Goal: Task Accomplishment & Management: Manage account settings

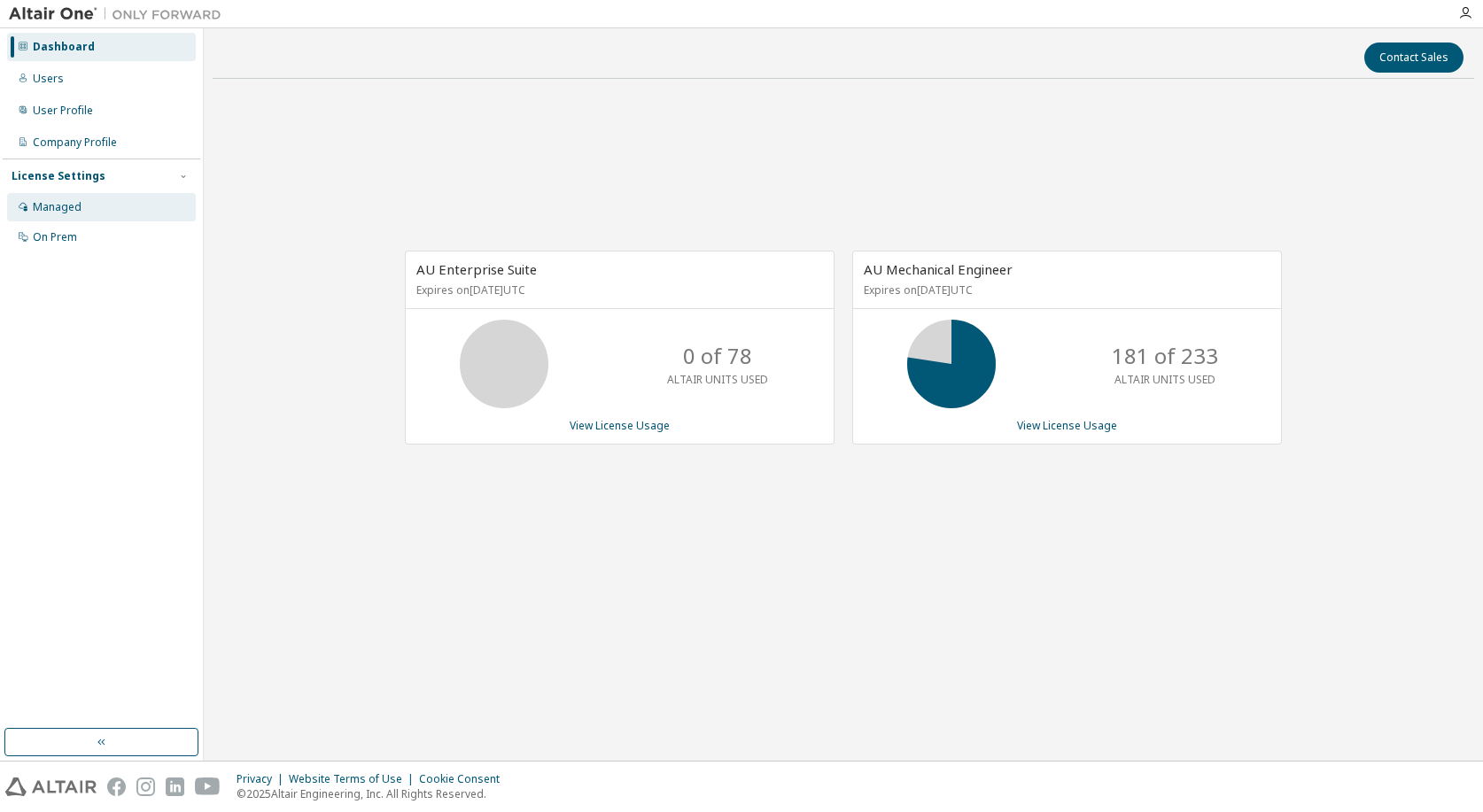
click at [99, 208] on div "Managed" at bounding box center [101, 207] width 189 height 28
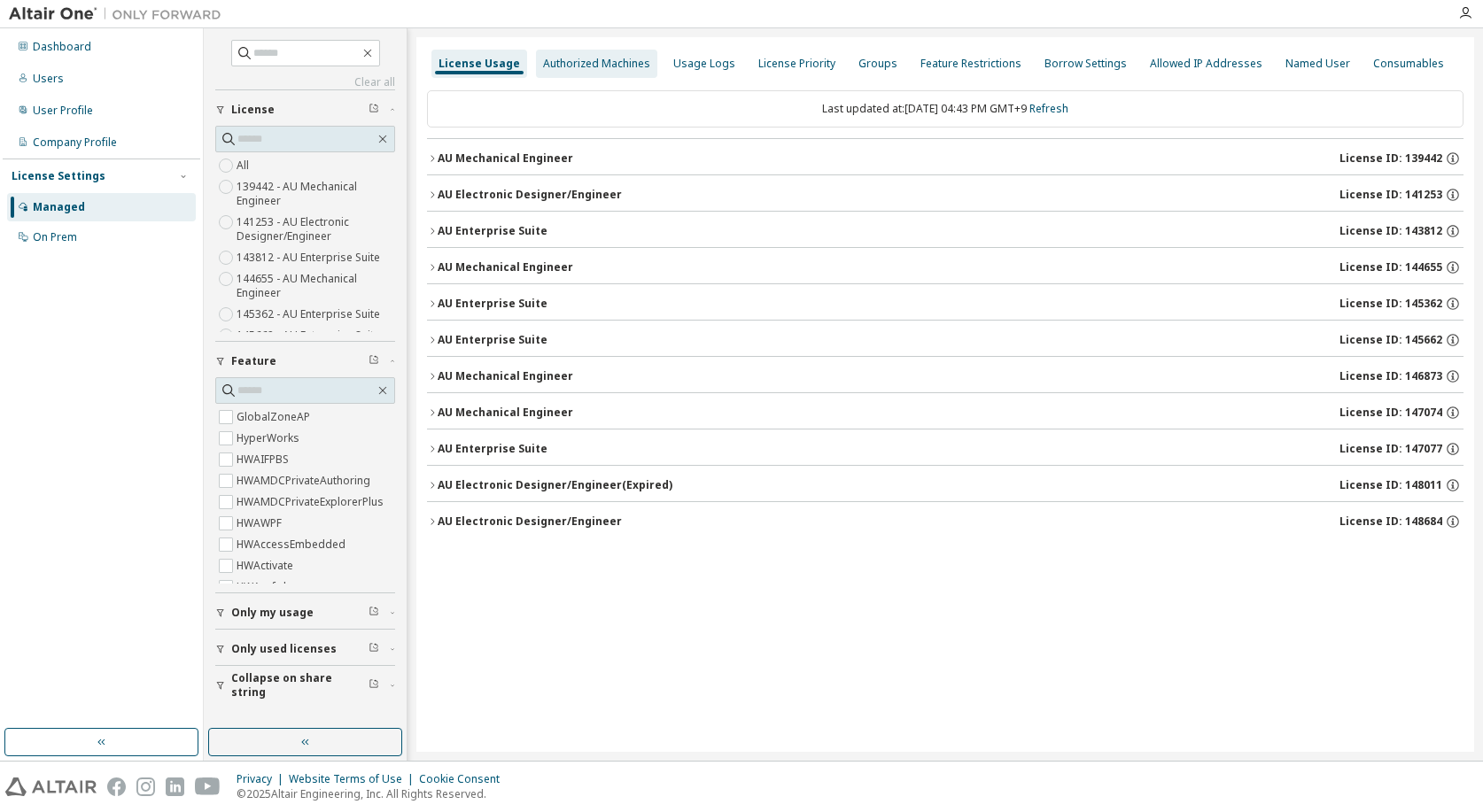
click at [605, 72] on div "Authorized Machines" at bounding box center [597, 63] width 121 height 28
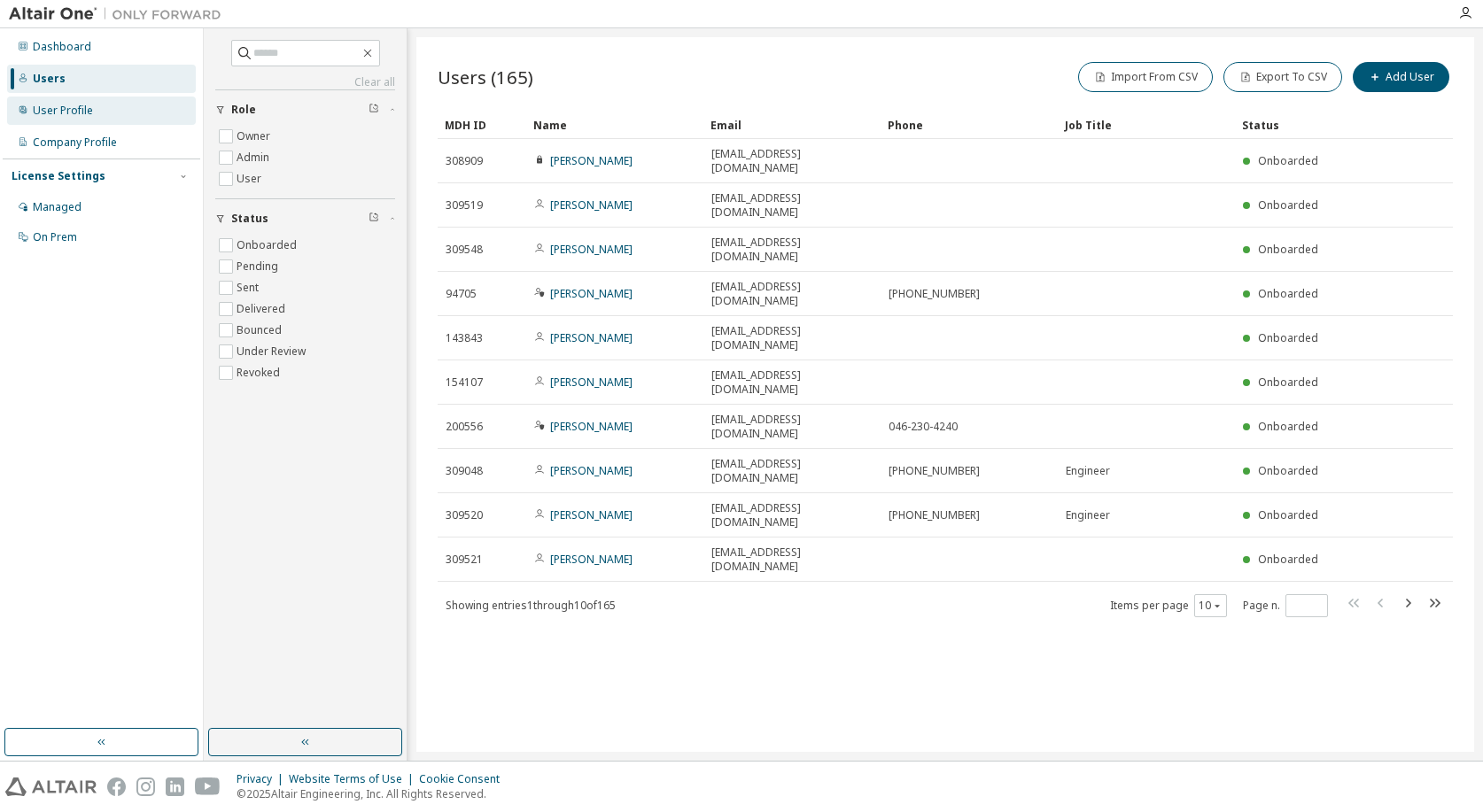
click at [99, 115] on div "User Profile" at bounding box center [101, 111] width 189 height 28
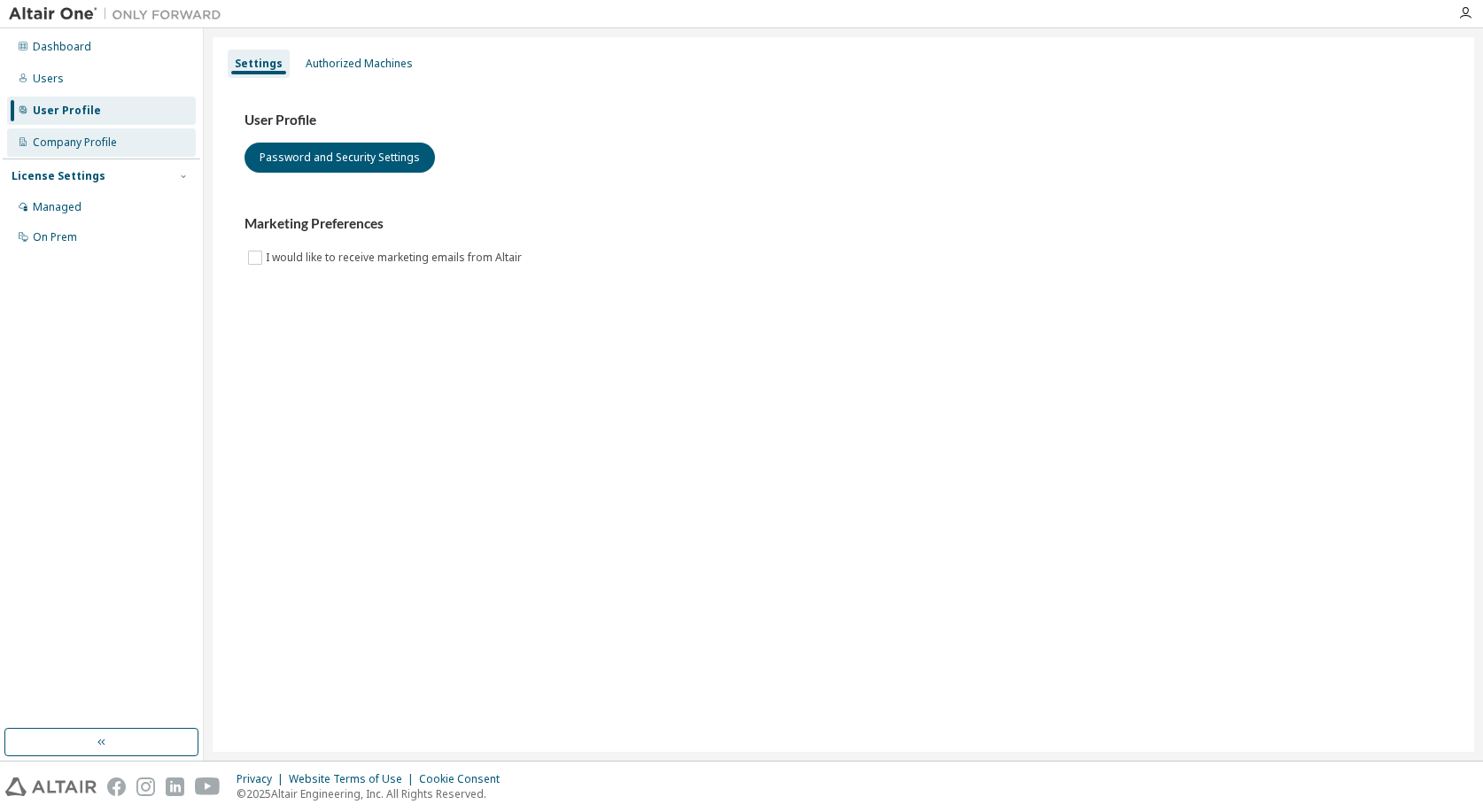
click at [76, 142] on div "Company Profile" at bounding box center [75, 142] width 84 height 14
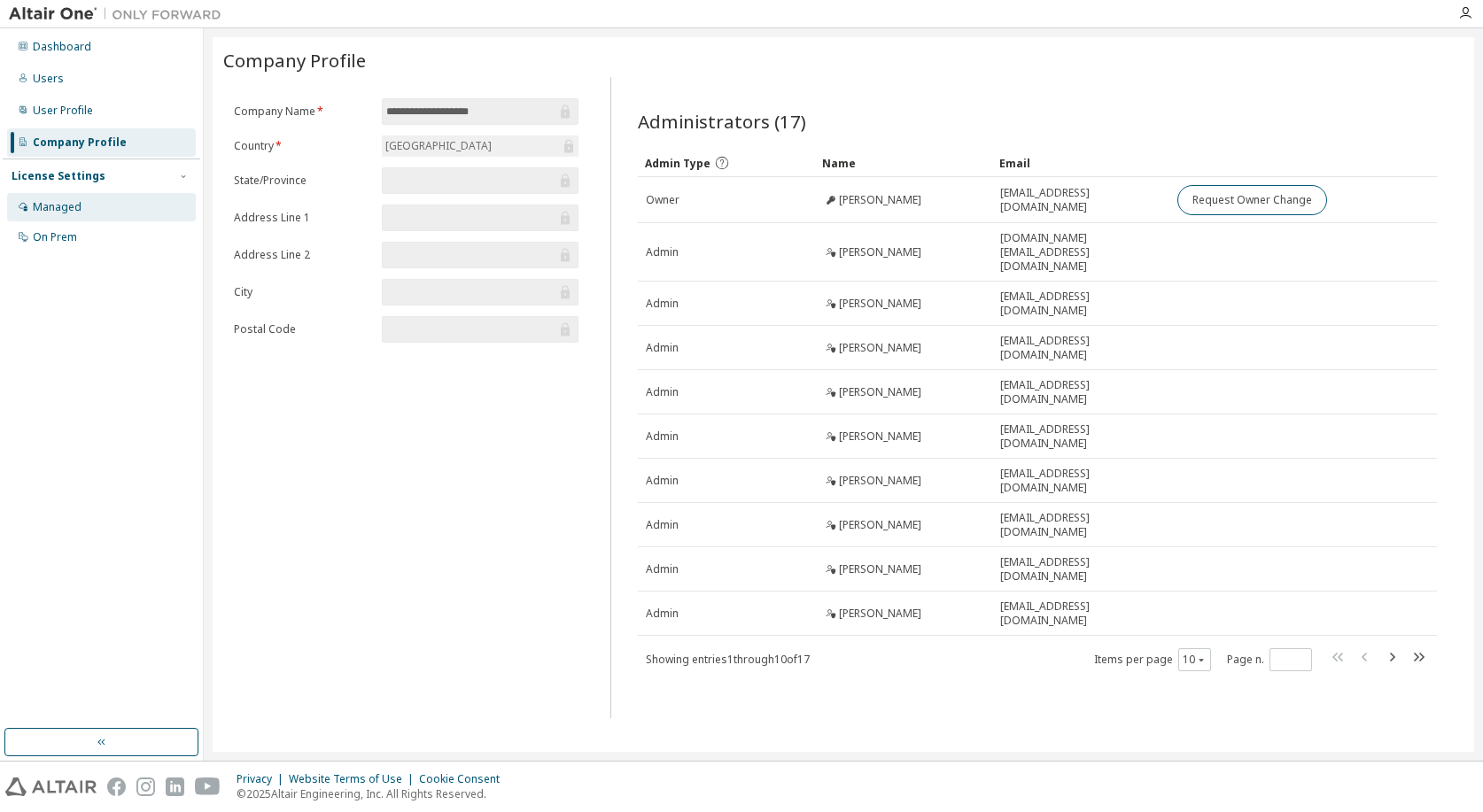
click at [98, 206] on div "Managed" at bounding box center [101, 207] width 189 height 28
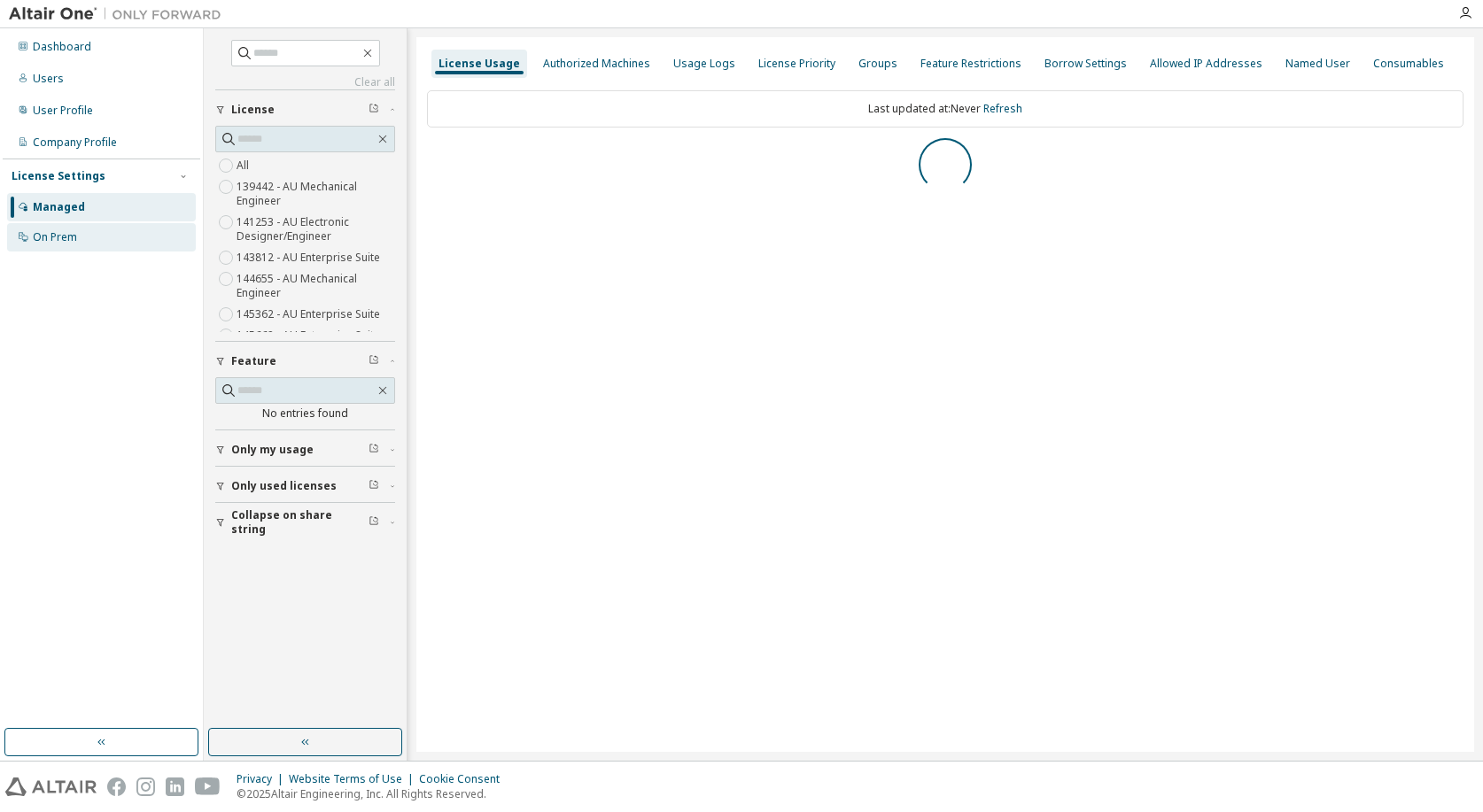
click at [95, 240] on div "On Prem" at bounding box center [101, 237] width 189 height 28
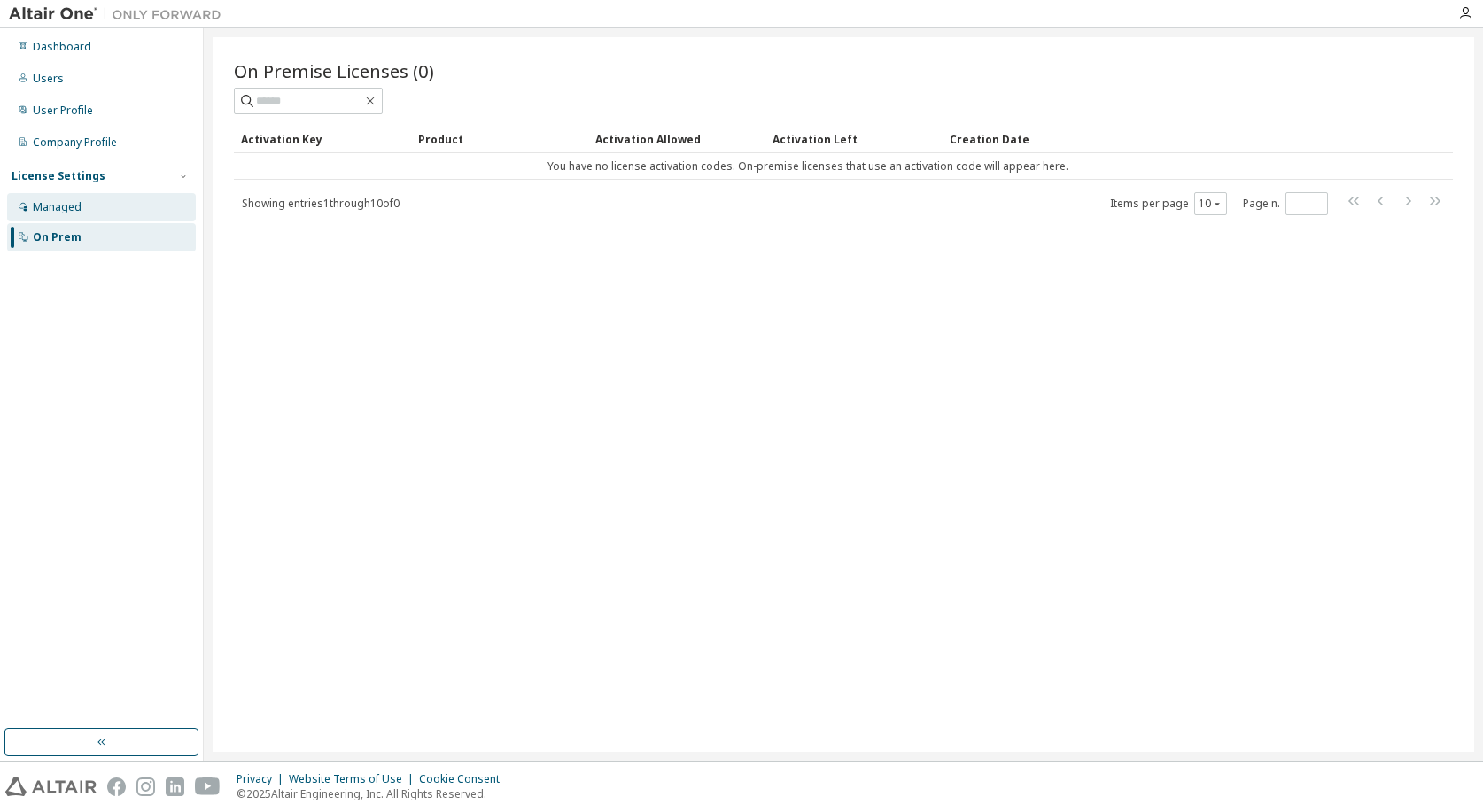
click at [95, 216] on div "Managed" at bounding box center [101, 207] width 189 height 28
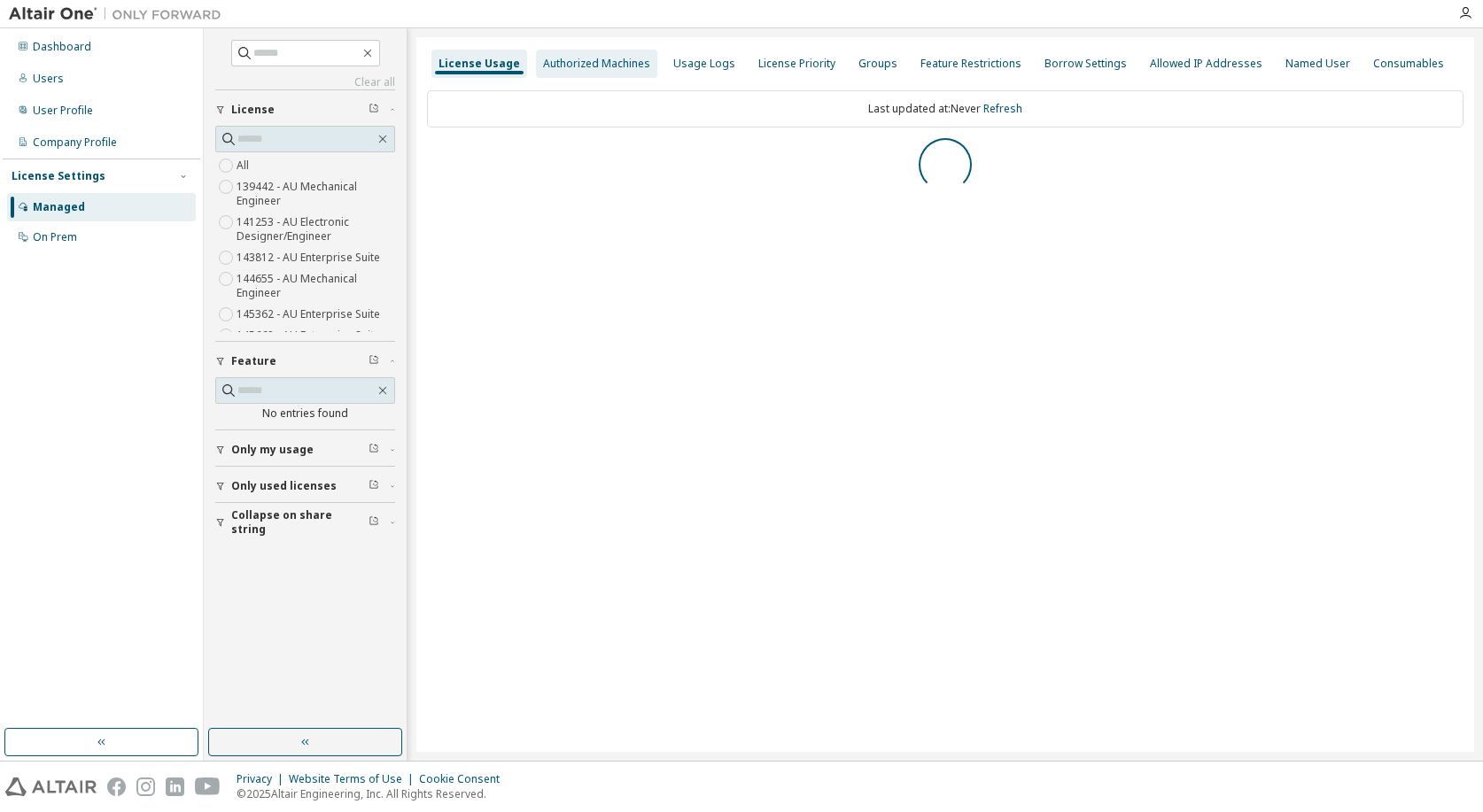
click at [591, 63] on div "Authorized Machines" at bounding box center [596, 63] width 107 height 14
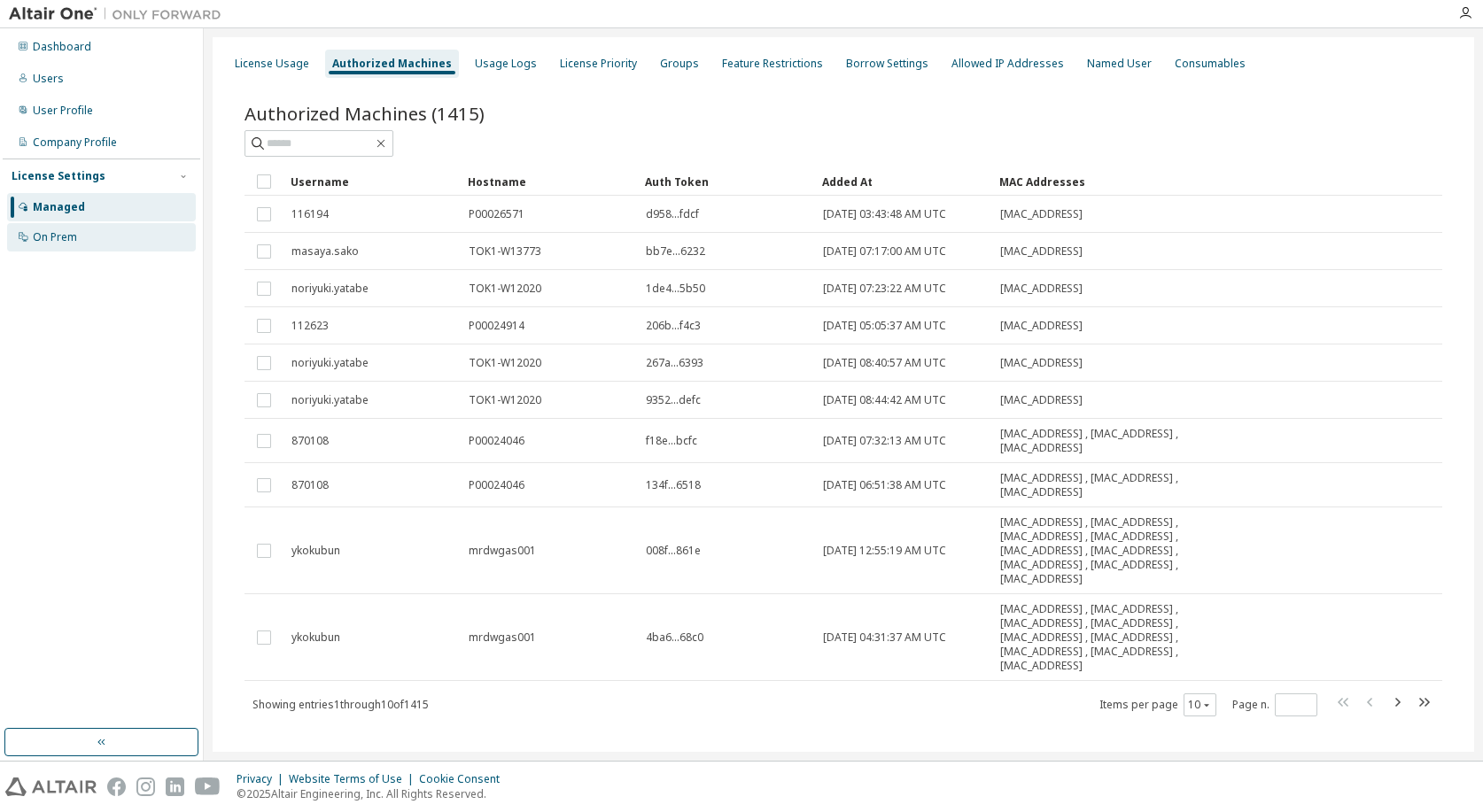
click at [105, 240] on div "On Prem" at bounding box center [101, 237] width 189 height 28
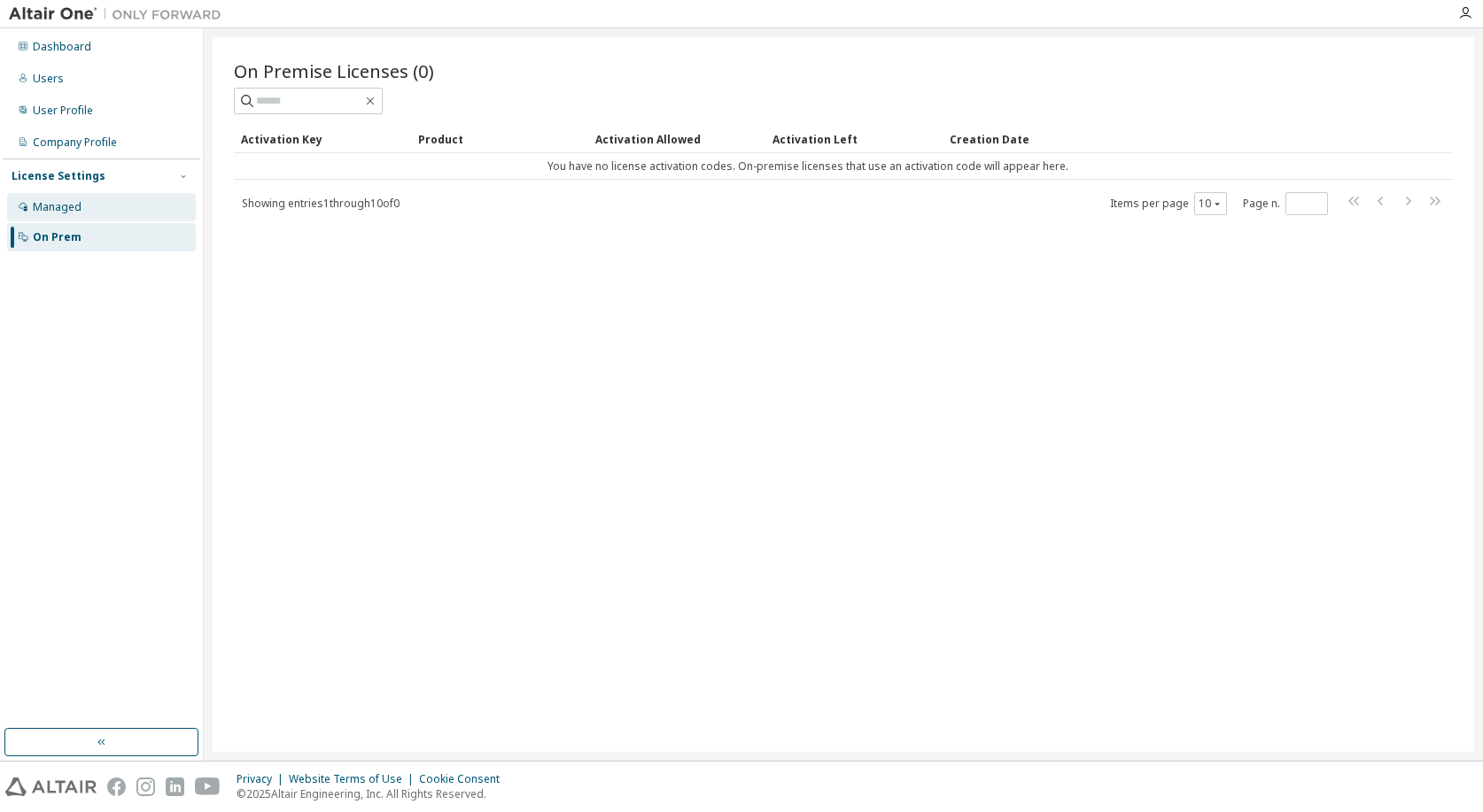
click at [80, 204] on div "Managed" at bounding box center [101, 207] width 189 height 28
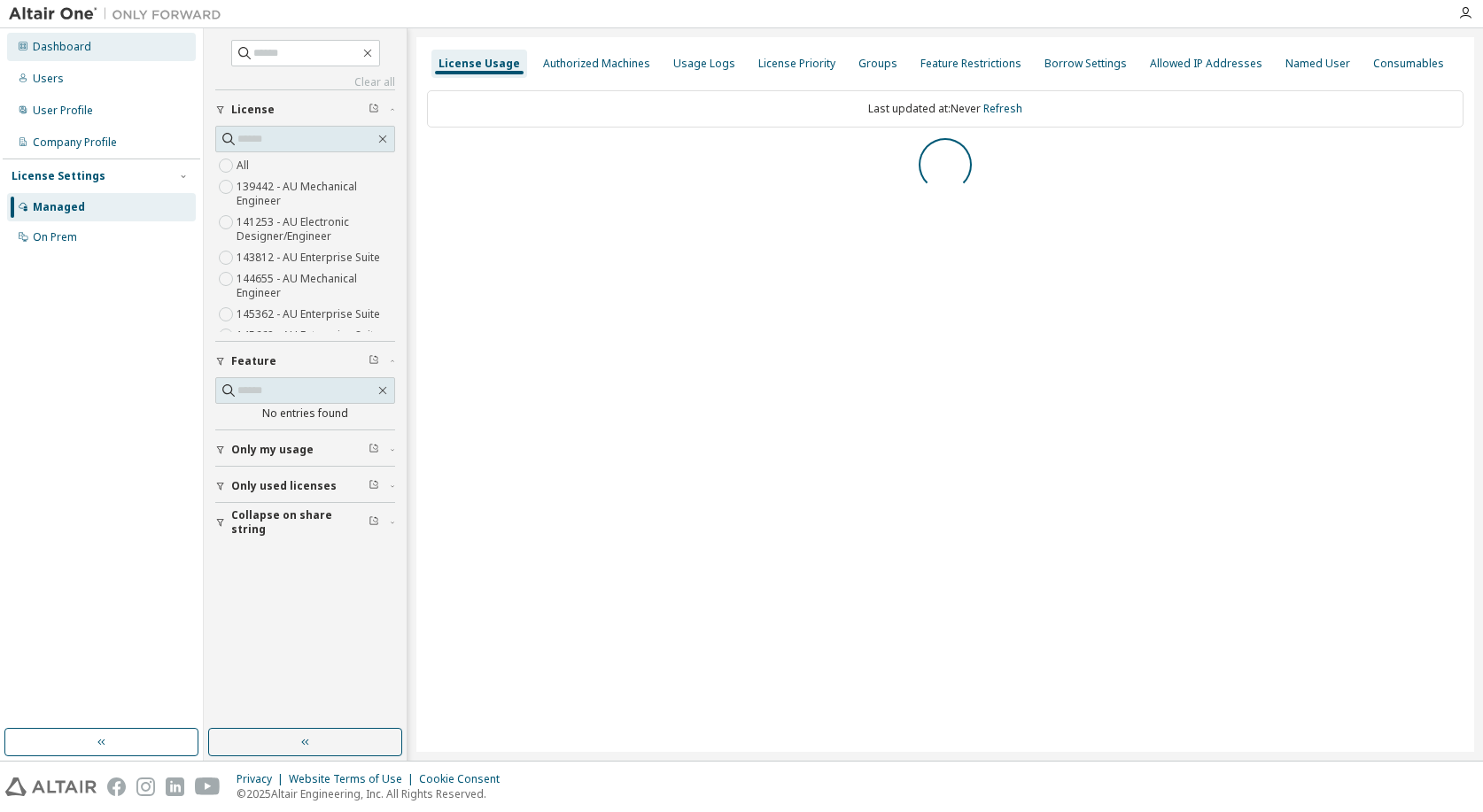
click at [54, 49] on div "Dashboard" at bounding box center [62, 46] width 59 height 14
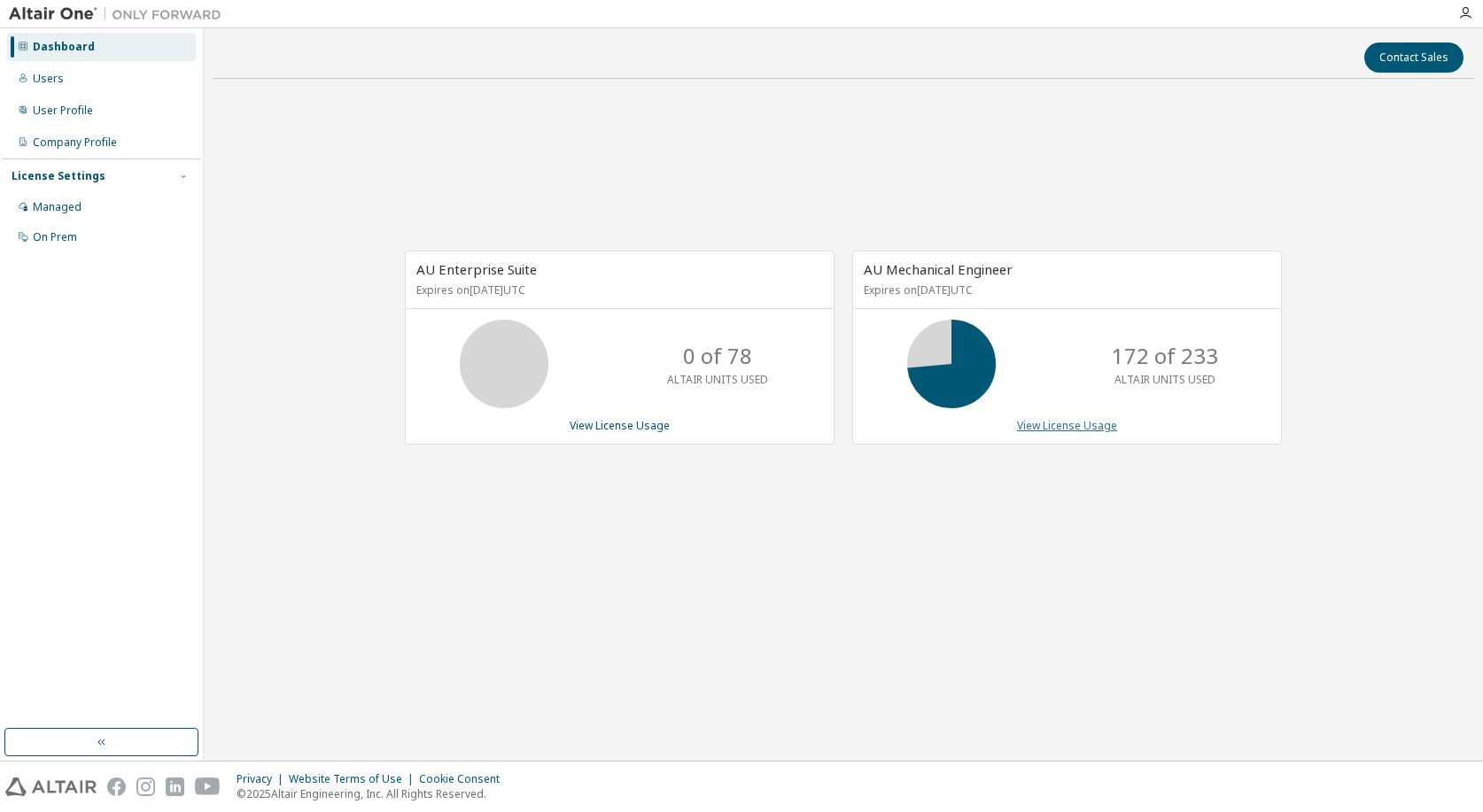
click at [1083, 429] on link "View License Usage" at bounding box center [1067, 425] width 100 height 15
click at [78, 85] on div "Users" at bounding box center [101, 78] width 189 height 28
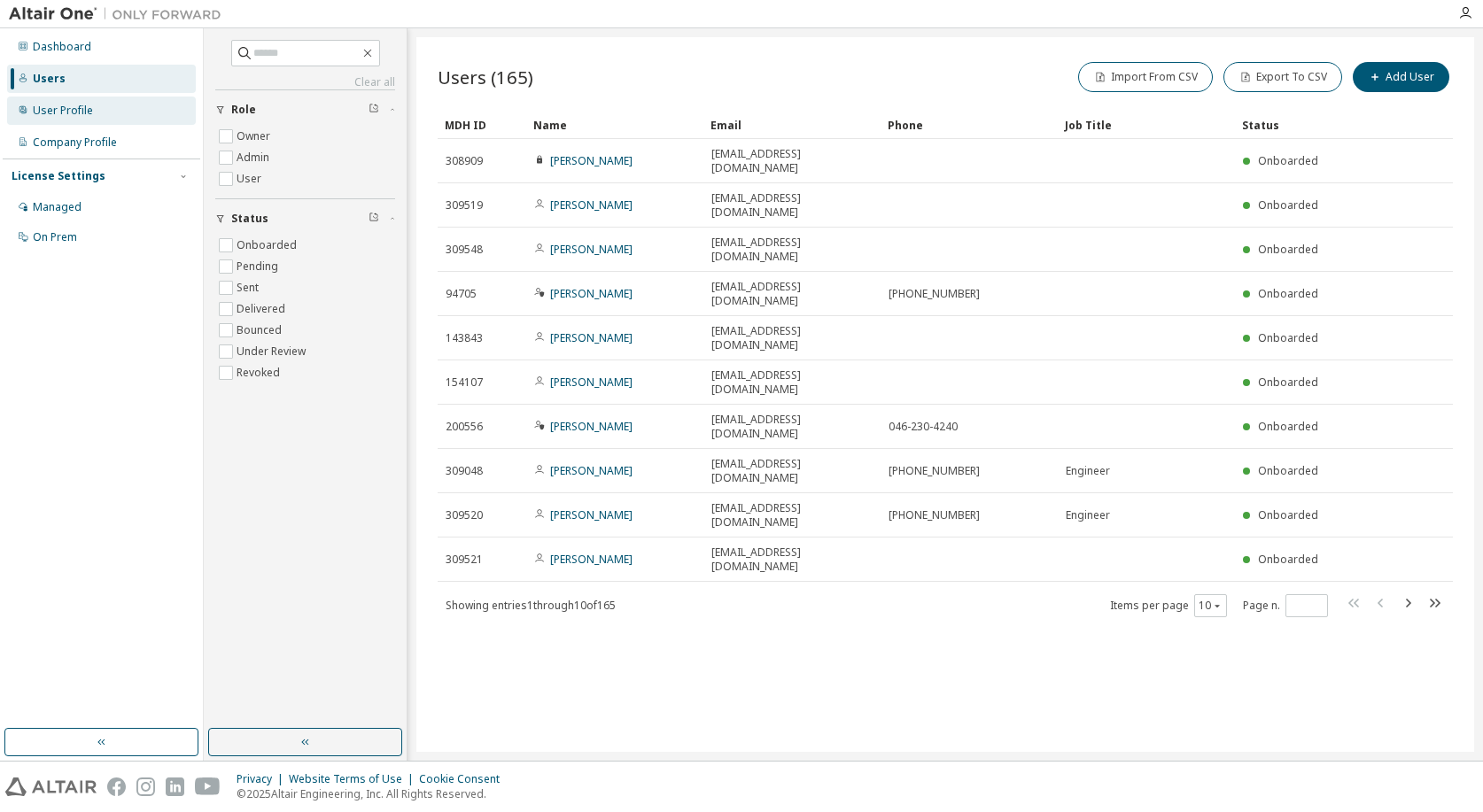
click at [77, 104] on div "User Profile" at bounding box center [63, 111] width 61 height 14
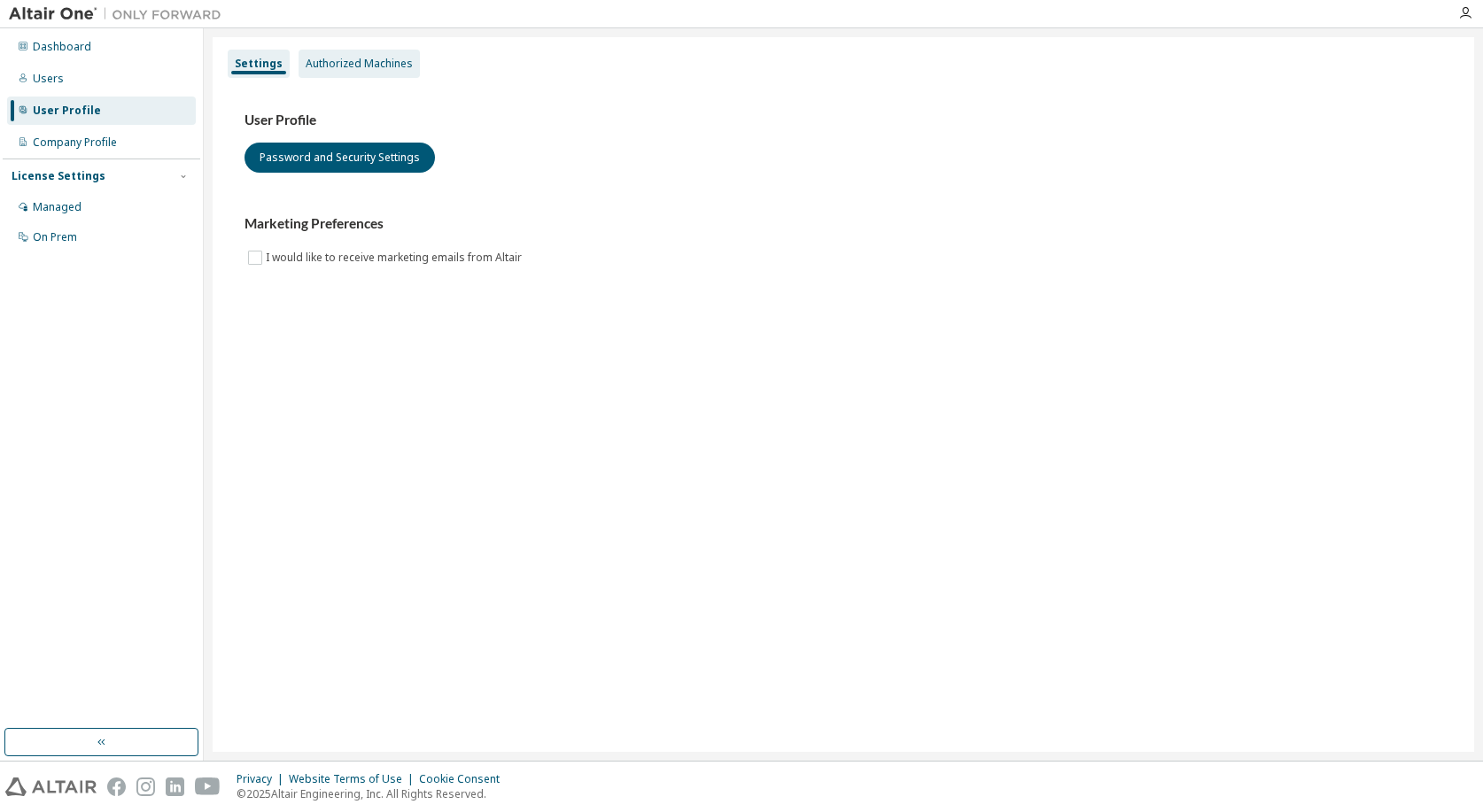
click at [336, 68] on div "Authorized Machines" at bounding box center [358, 63] width 107 height 14
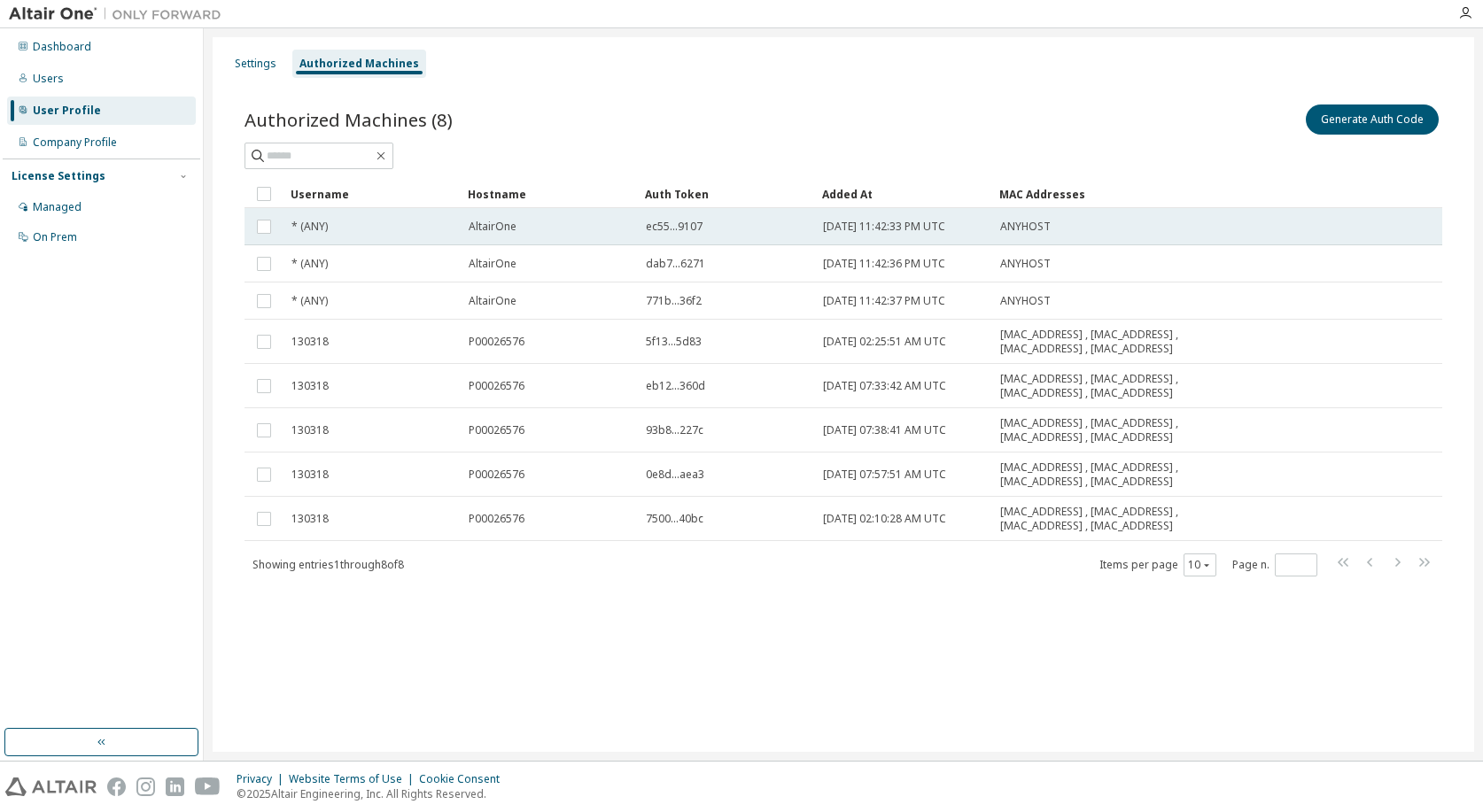
click at [504, 229] on span "AltairOne" at bounding box center [492, 226] width 48 height 14
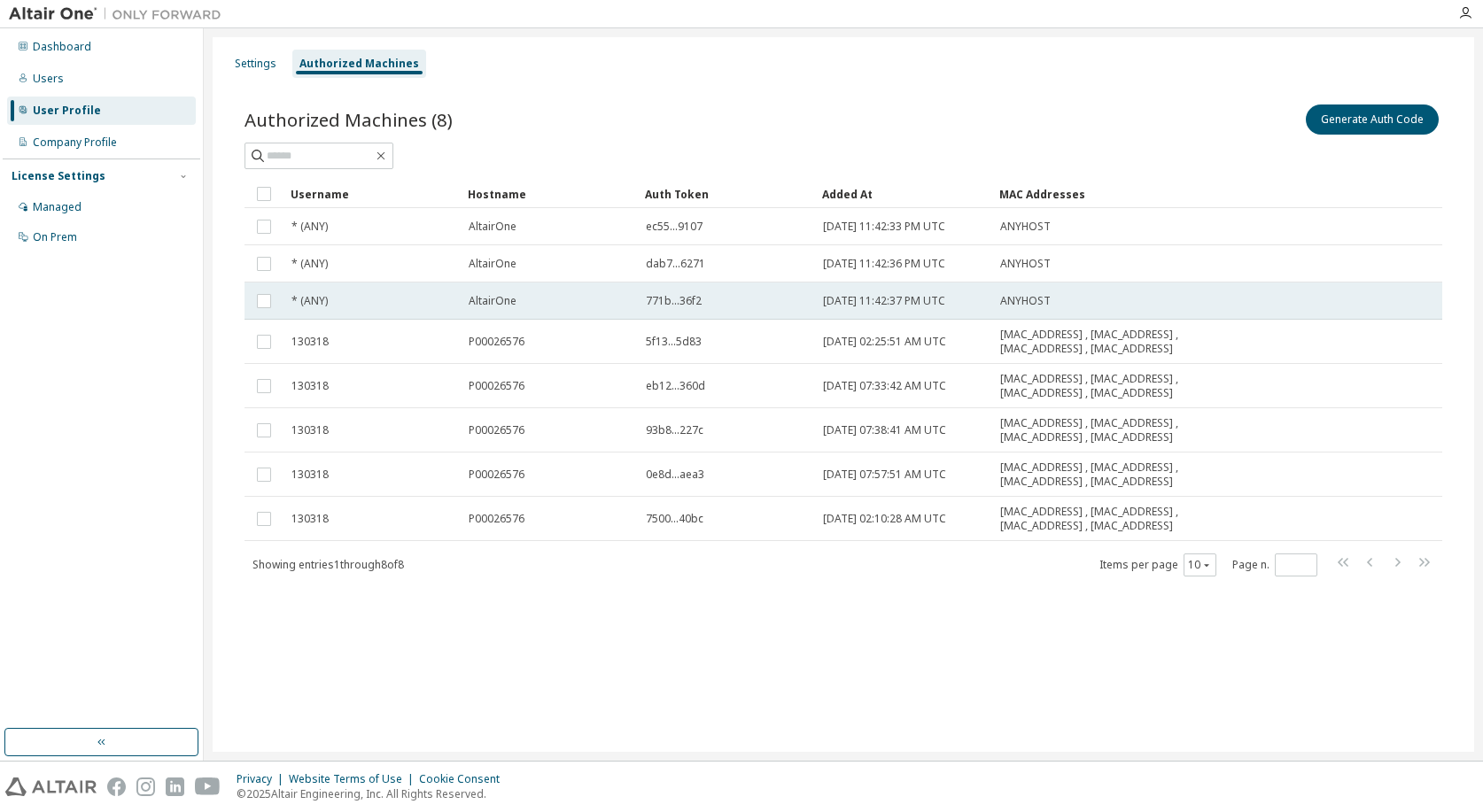
click at [968, 310] on td "2024-09-04 11:42:37 PM UTC" at bounding box center [903, 301] width 177 height 37
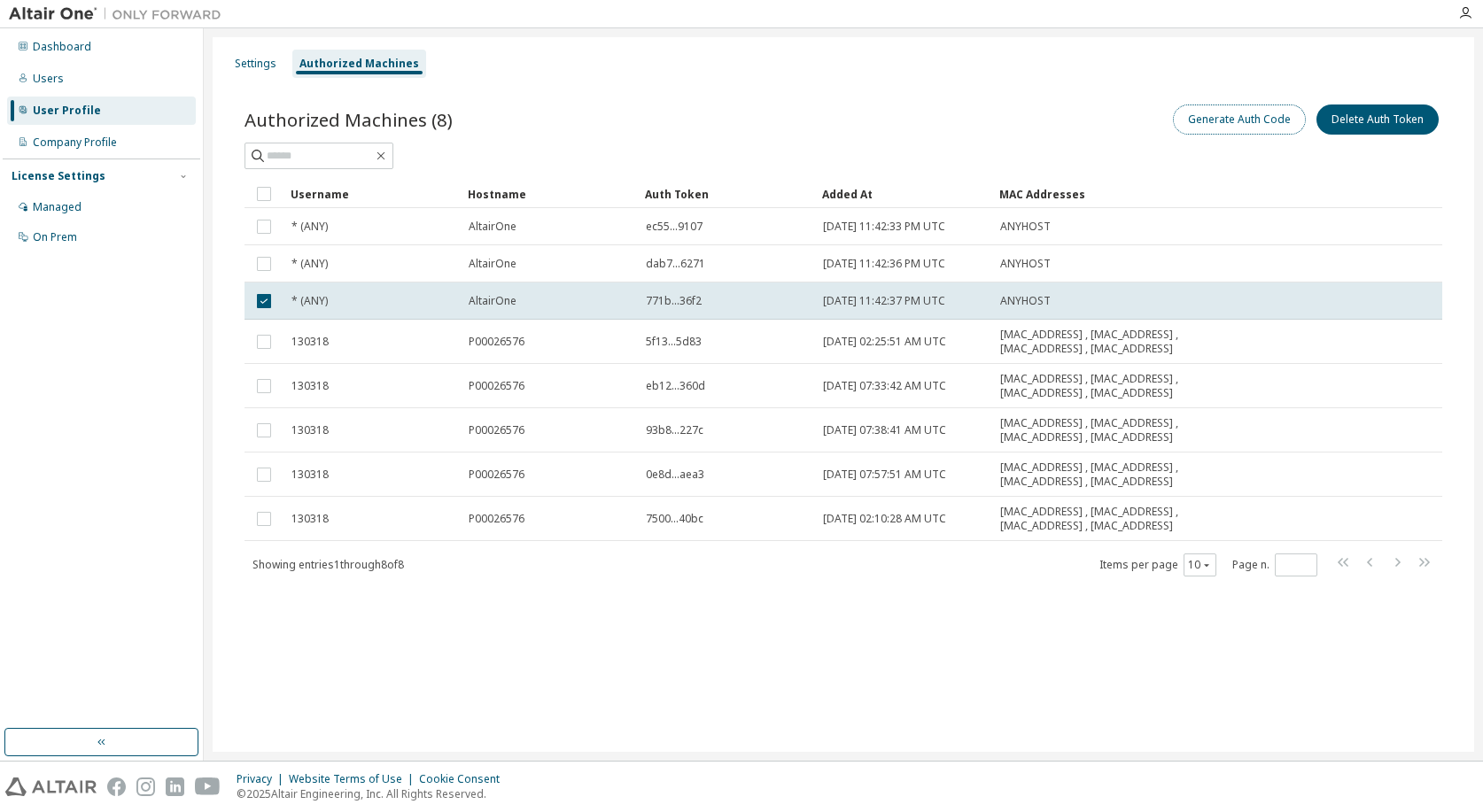
click at [1224, 129] on button "Generate Auth Code" at bounding box center [1239, 120] width 132 height 30
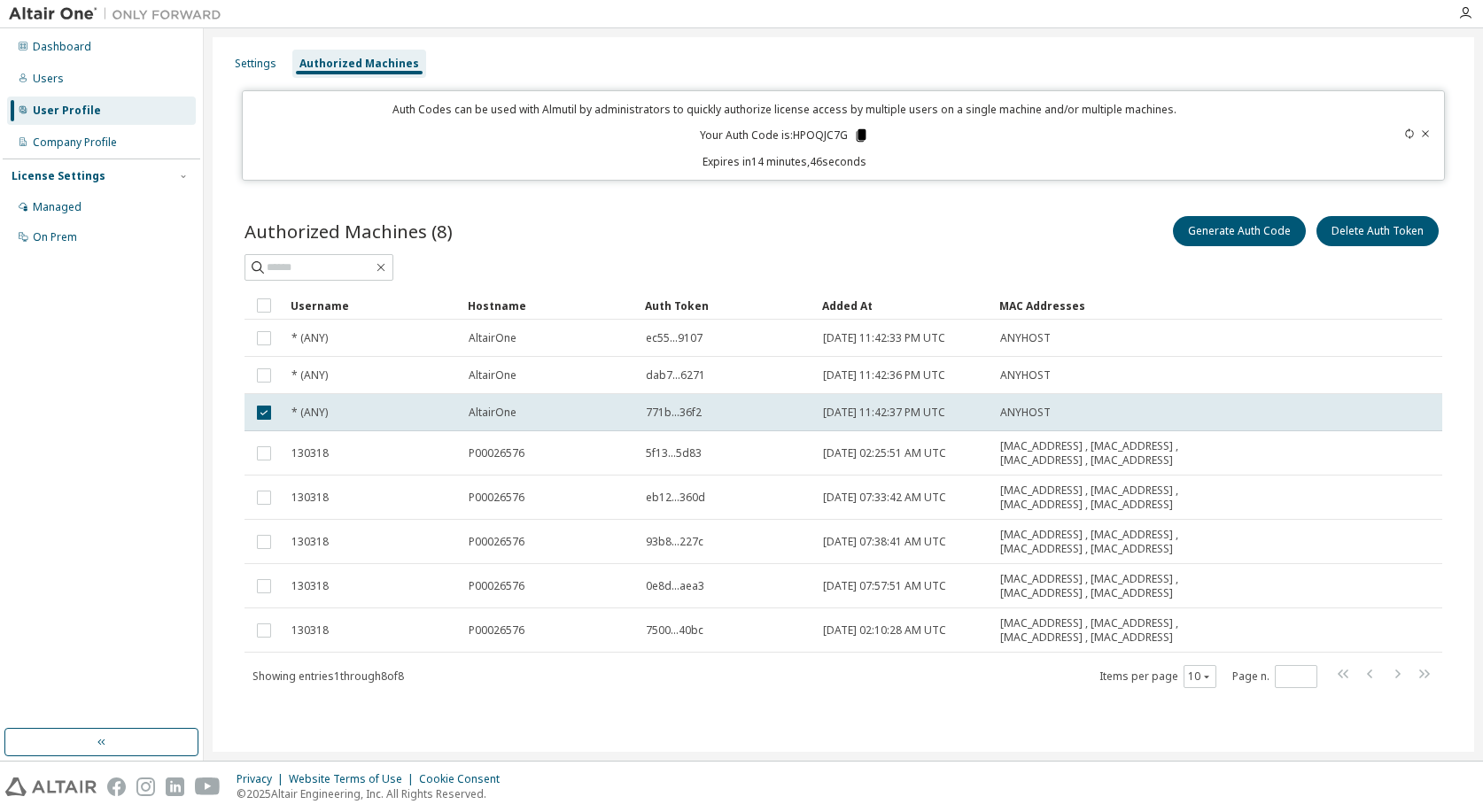
click at [864, 132] on icon at bounding box center [861, 135] width 9 height 12
click at [249, 70] on div "Settings" at bounding box center [255, 63] width 42 height 14
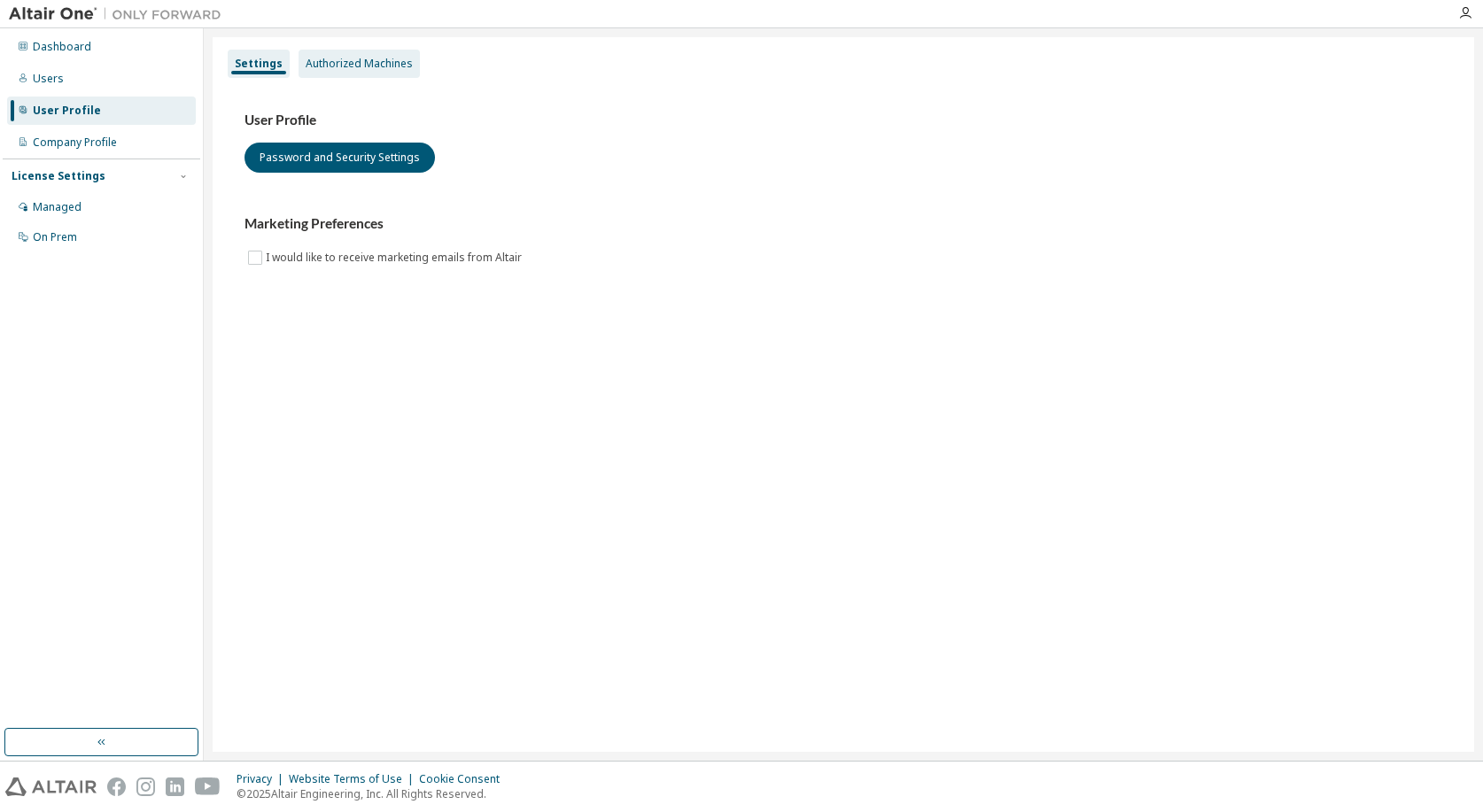
click at [353, 60] on div "Authorized Machines" at bounding box center [358, 63] width 107 height 14
click at [326, 53] on div "Authorized Machines" at bounding box center [359, 63] width 121 height 28
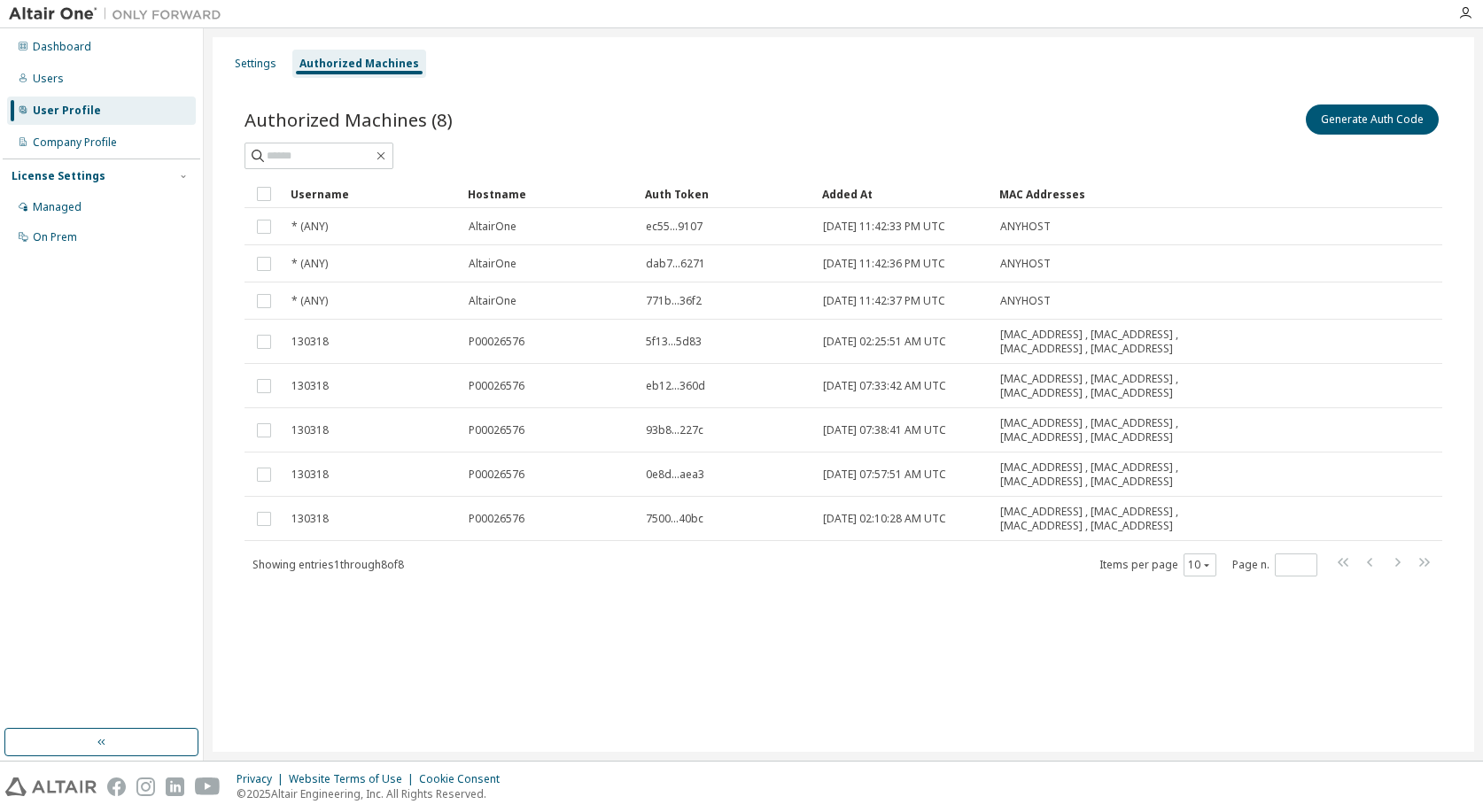
drag, startPoint x: 1343, startPoint y: 127, endPoint x: 1269, endPoint y: 134, distance: 74.3
click at [1269, 134] on div "Generate Auth Code" at bounding box center [1143, 119] width 599 height 37
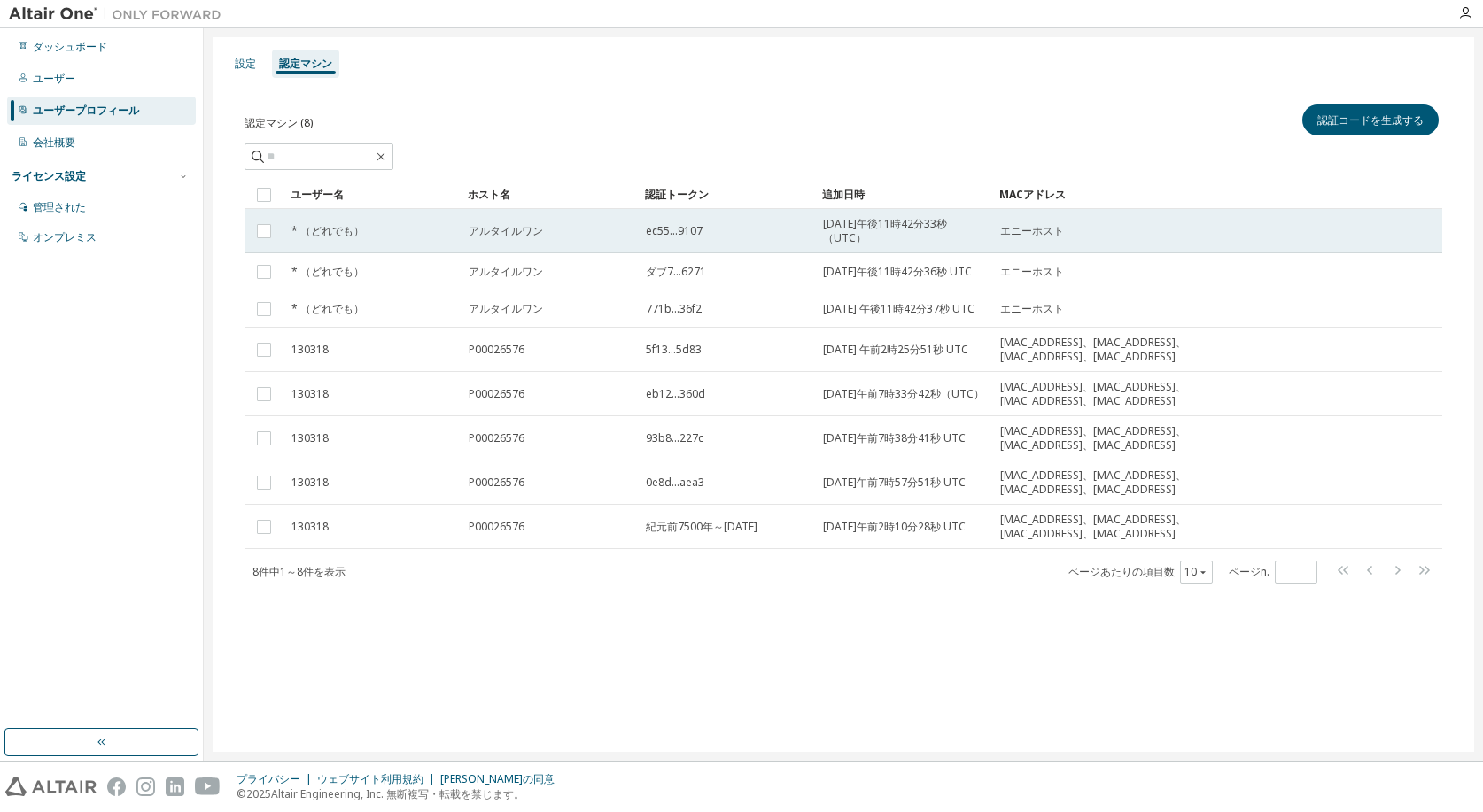
click at [725, 248] on td "ec55...9107" at bounding box center [725, 231] width 177 height 44
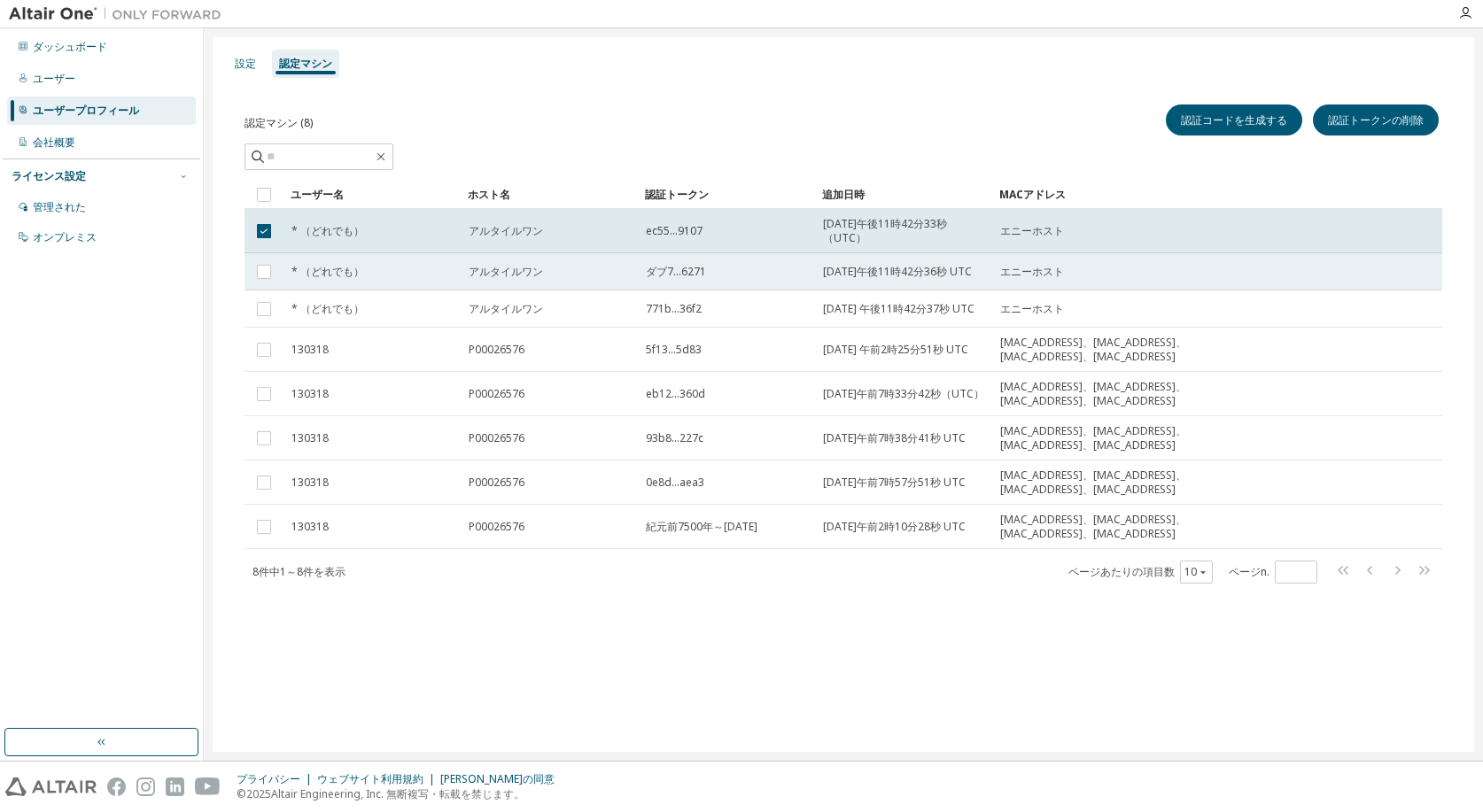
click at [632, 274] on td "アルタイルワン" at bounding box center [549, 271] width 177 height 37
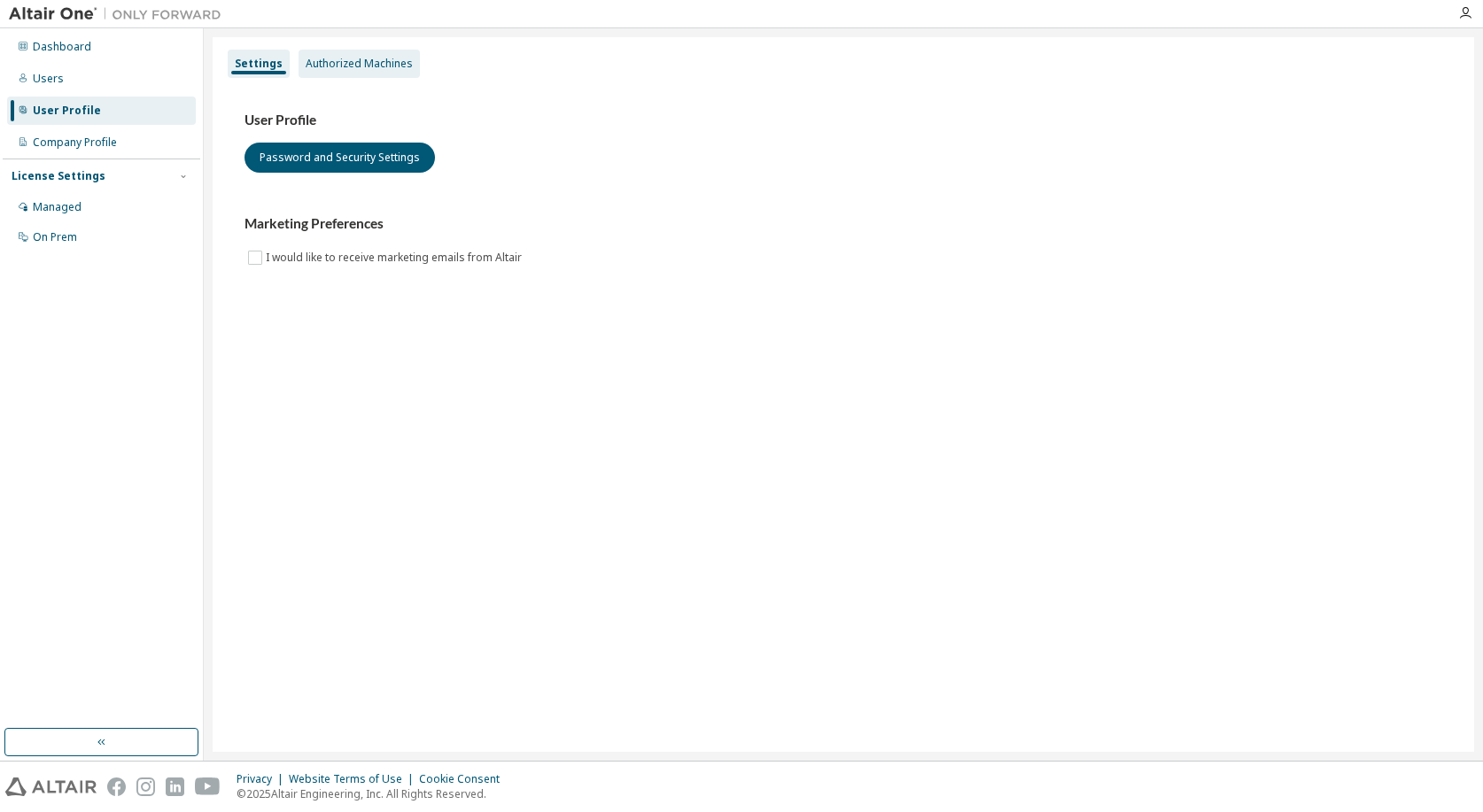
click at [383, 72] on div "Authorized Machines" at bounding box center [359, 63] width 121 height 28
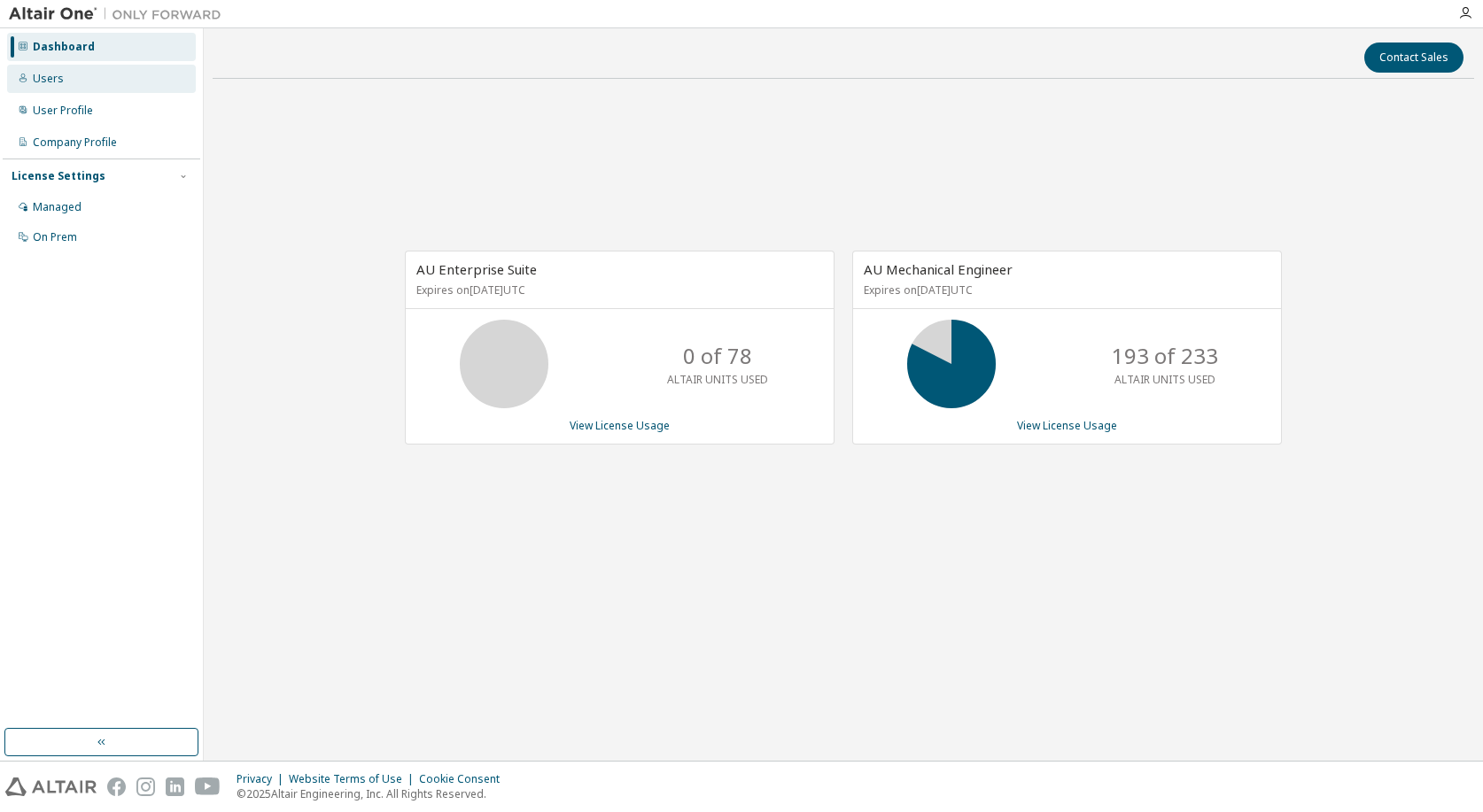
click at [56, 84] on div "Users" at bounding box center [48, 78] width 31 height 14
